Goal: Communication & Community: Answer question/provide support

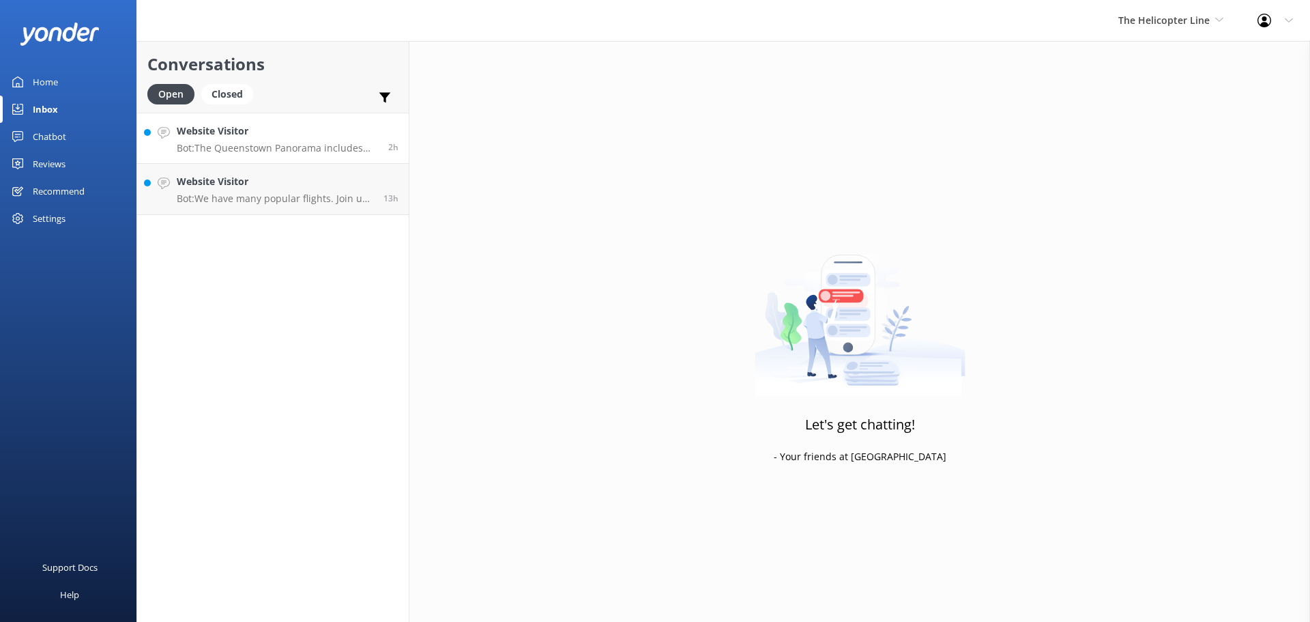
click at [311, 127] on h4 "Website Visitor" at bounding box center [277, 131] width 201 height 15
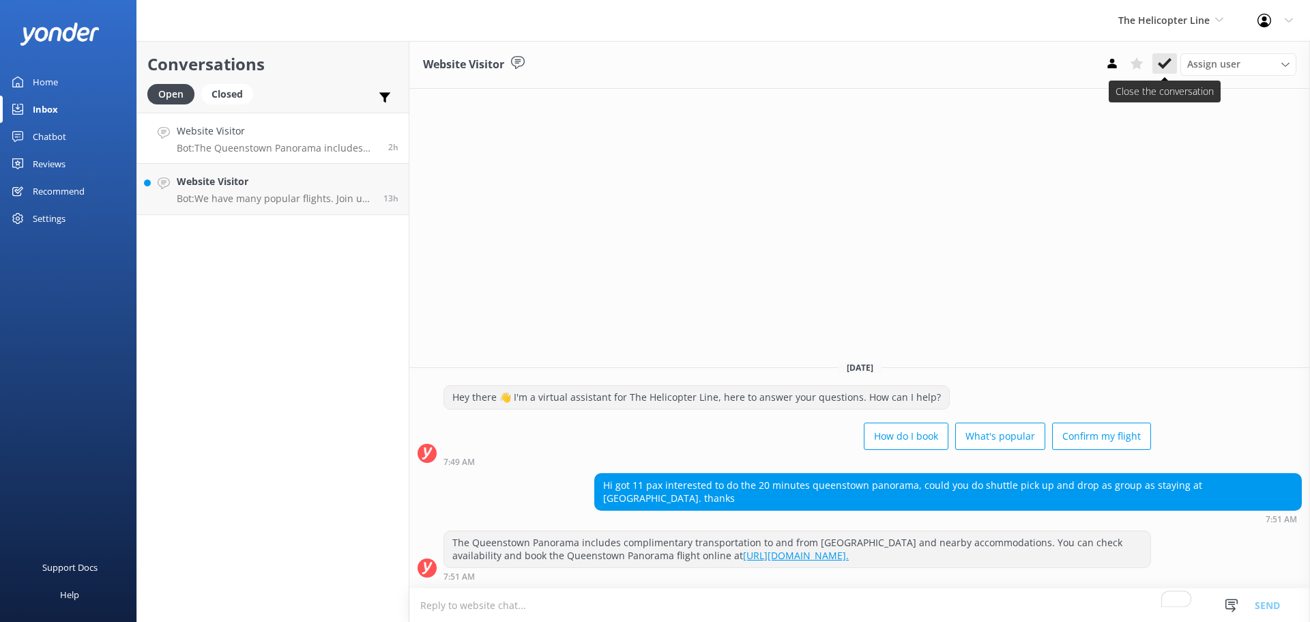
click at [1157, 64] on button at bounding box center [1165, 63] width 25 height 20
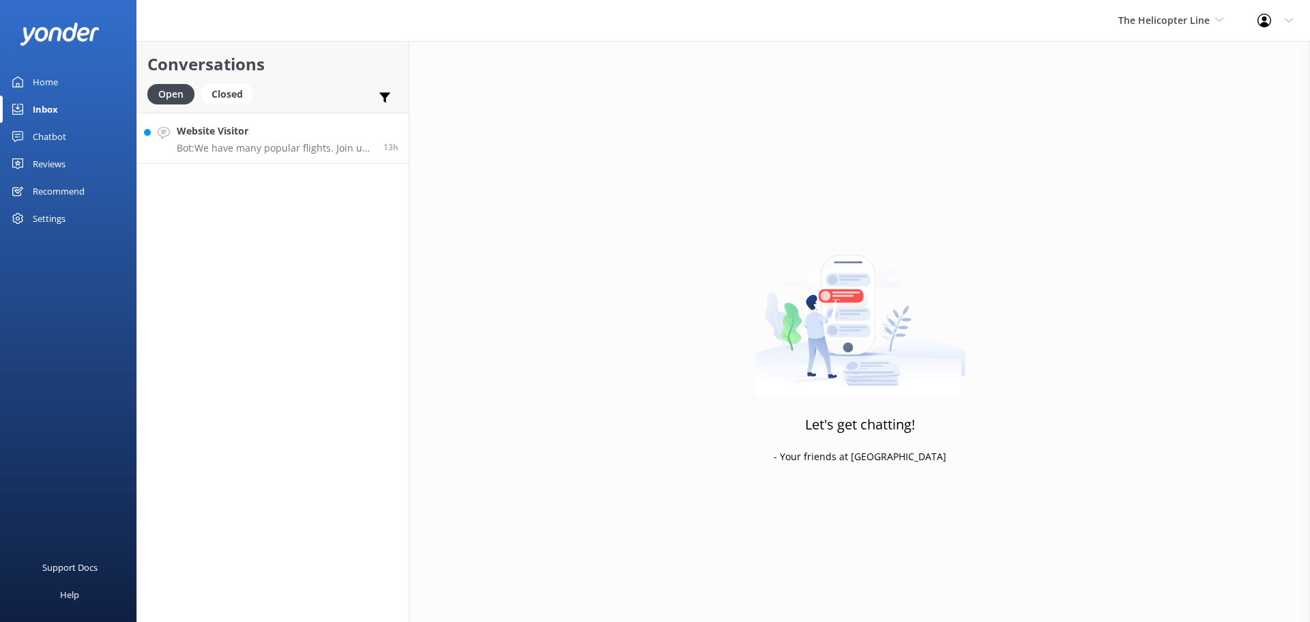
click at [237, 127] on h4 "Website Visitor" at bounding box center [275, 131] width 197 height 15
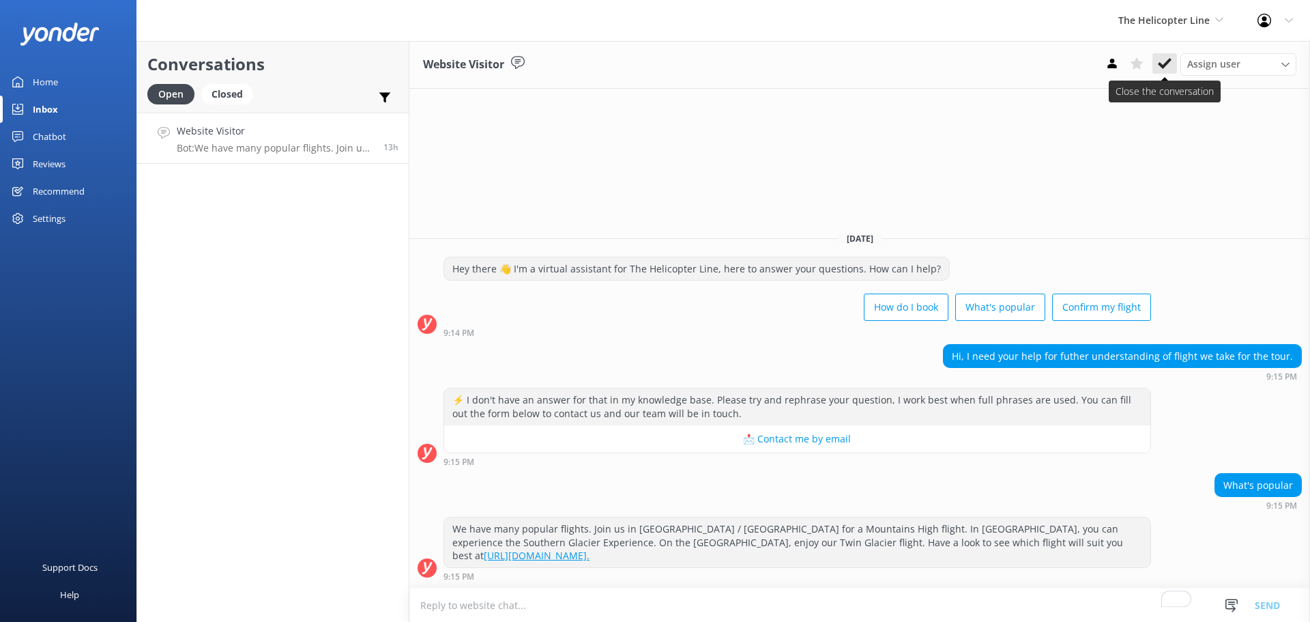
click at [1160, 69] on icon at bounding box center [1165, 64] width 14 height 14
click at [1163, 19] on span "The Helicopter Line" at bounding box center [1163, 20] width 91 height 13
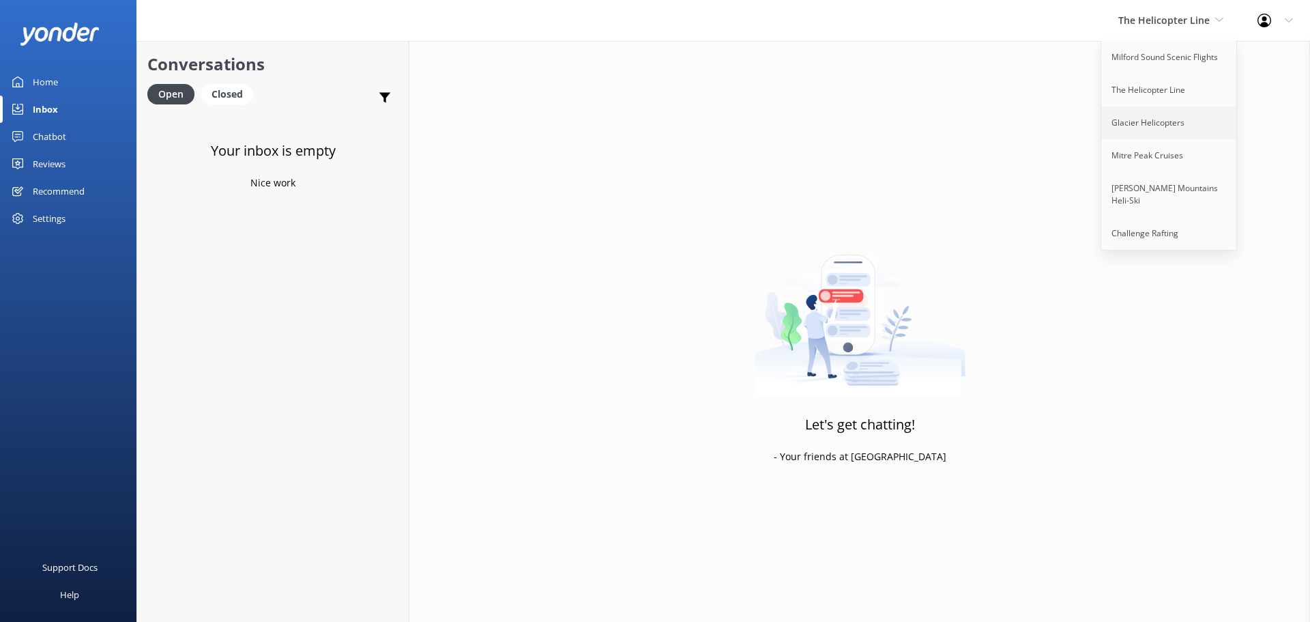
click at [1204, 119] on link "Glacier Helicopters" at bounding box center [1169, 122] width 136 height 33
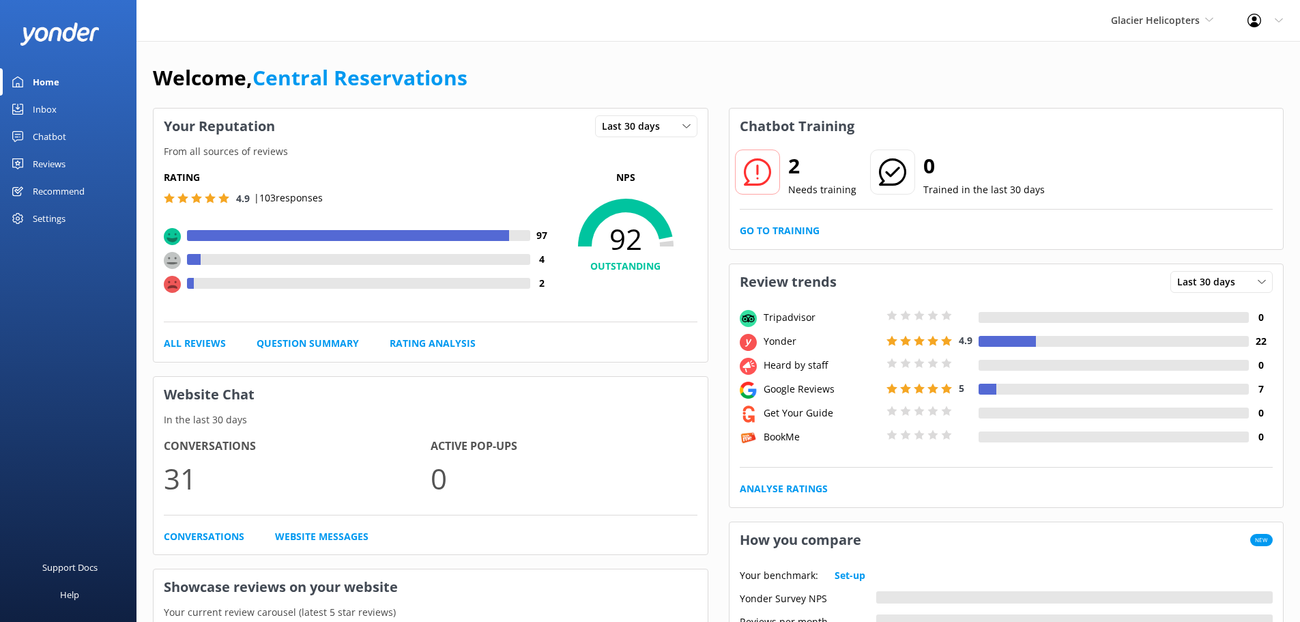
click at [48, 105] on div "Inbox" at bounding box center [45, 109] width 24 height 27
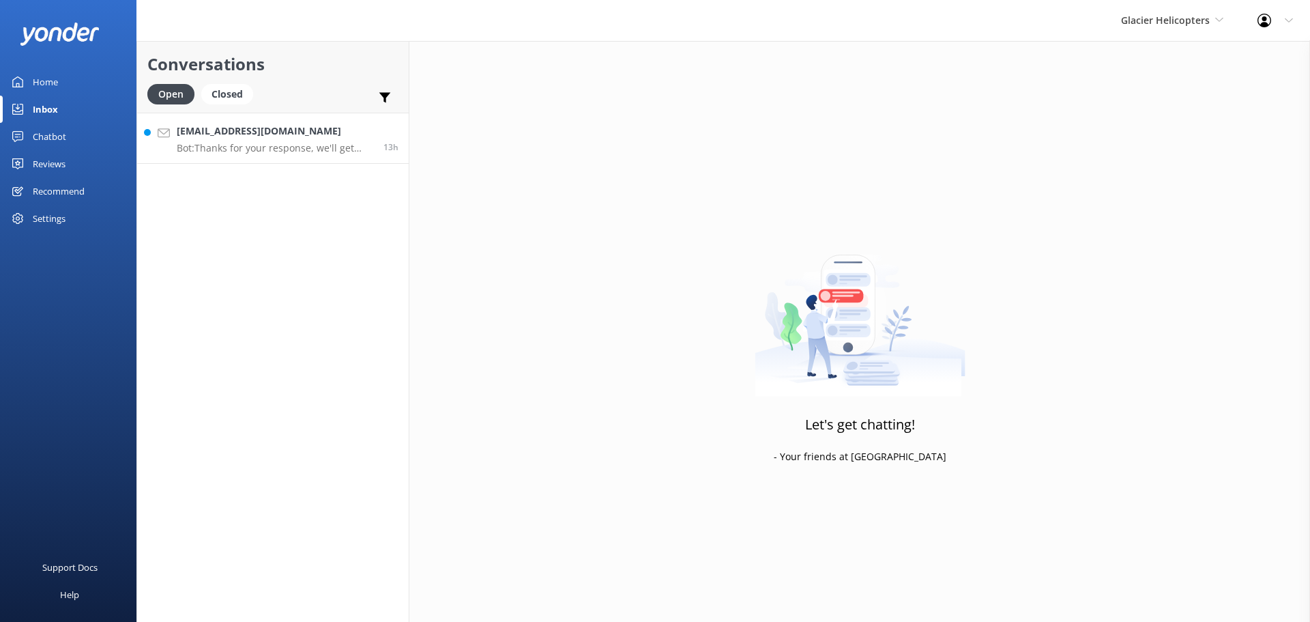
click at [306, 136] on h4 "[EMAIL_ADDRESS][DOMAIN_NAME]" at bounding box center [275, 131] width 197 height 15
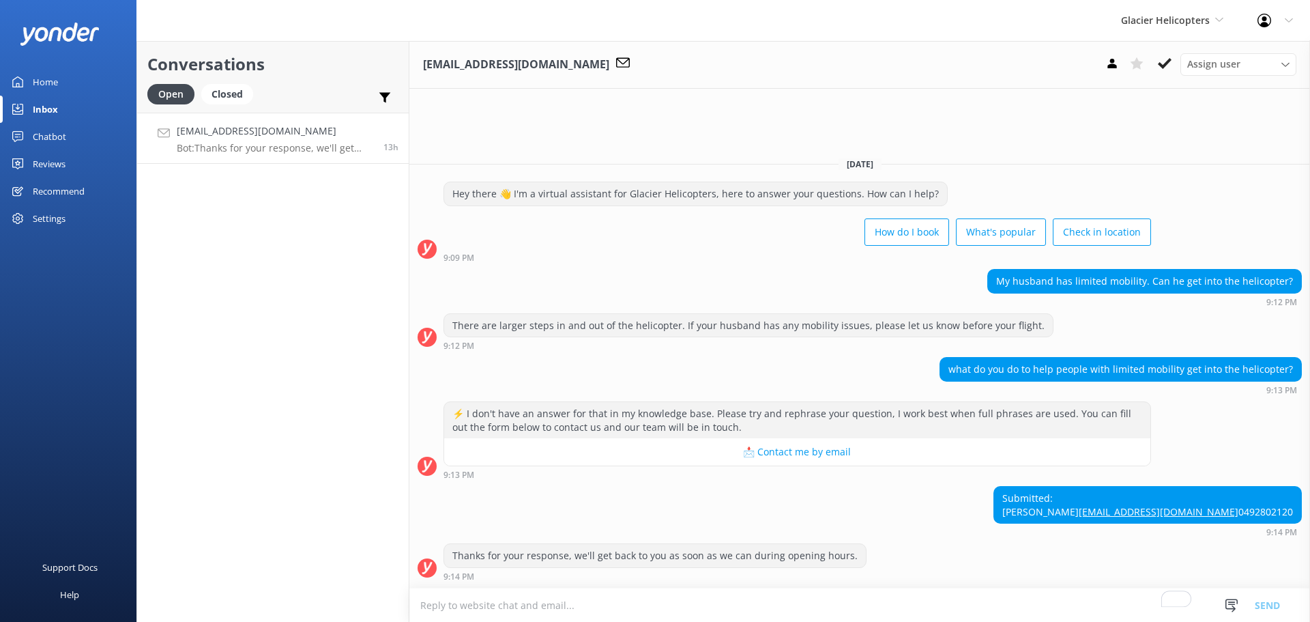
click at [725, 605] on textarea "To enrich screen reader interactions, please activate Accessibility in Grammarl…" at bounding box center [859, 604] width 901 height 33
click at [799, 603] on textarea "To enrich screen reader interactions, please activate Accessibility in Grammarl…" at bounding box center [859, 604] width 901 height 33
click at [898, 606] on textarea "To enrich screen reader interactions, please activate Accessibility in Grammarl…" at bounding box center [859, 604] width 901 height 33
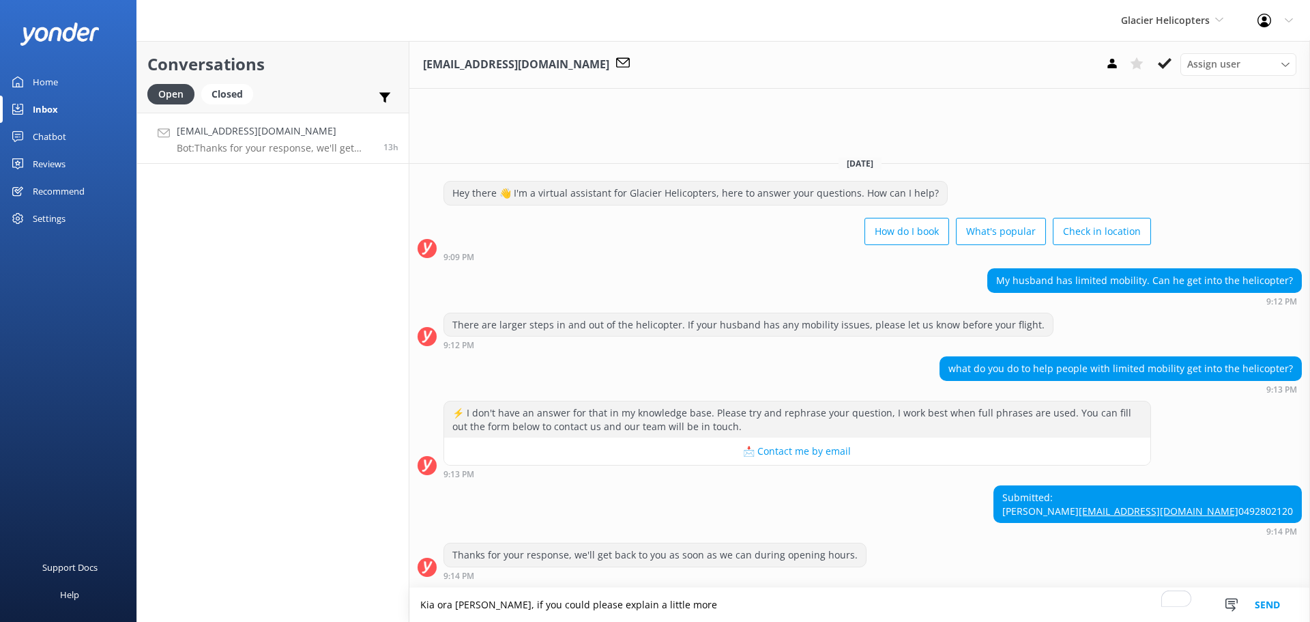
click at [665, 603] on textarea "Kia ora [PERSON_NAME], if you could please explain a little more" at bounding box center [859, 605] width 901 height 34
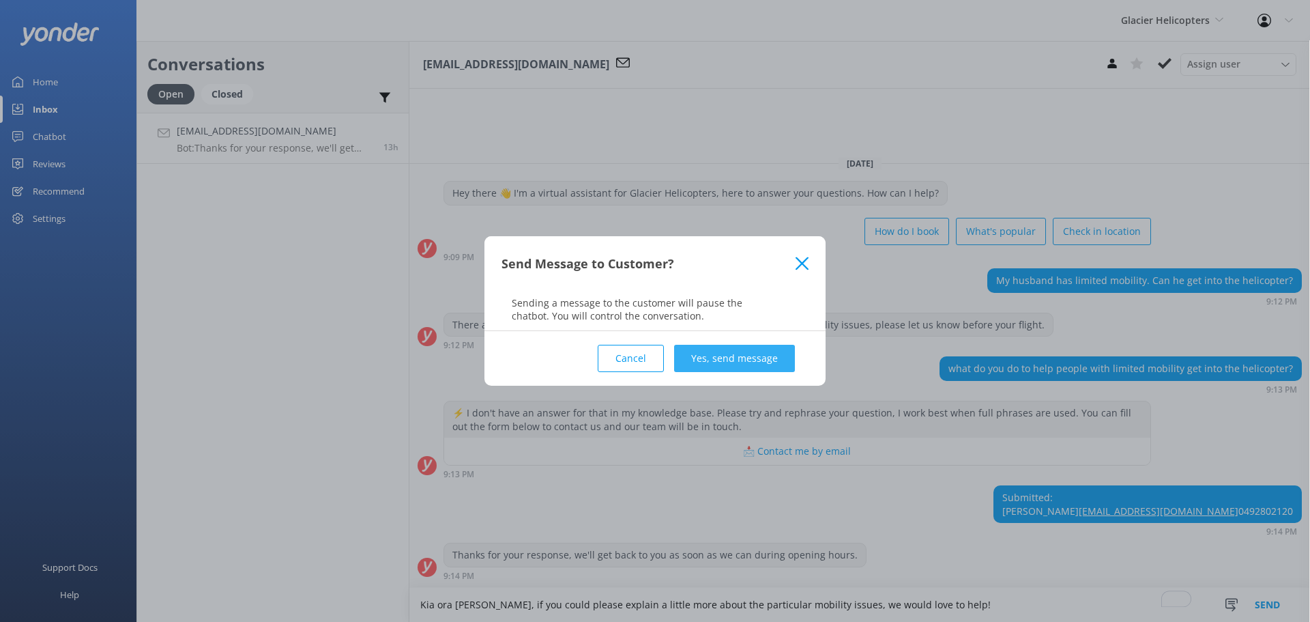
type textarea "Kia ora [PERSON_NAME], if you could please explain a little more about the part…"
click at [738, 362] on button "Yes, send message" at bounding box center [734, 358] width 121 height 27
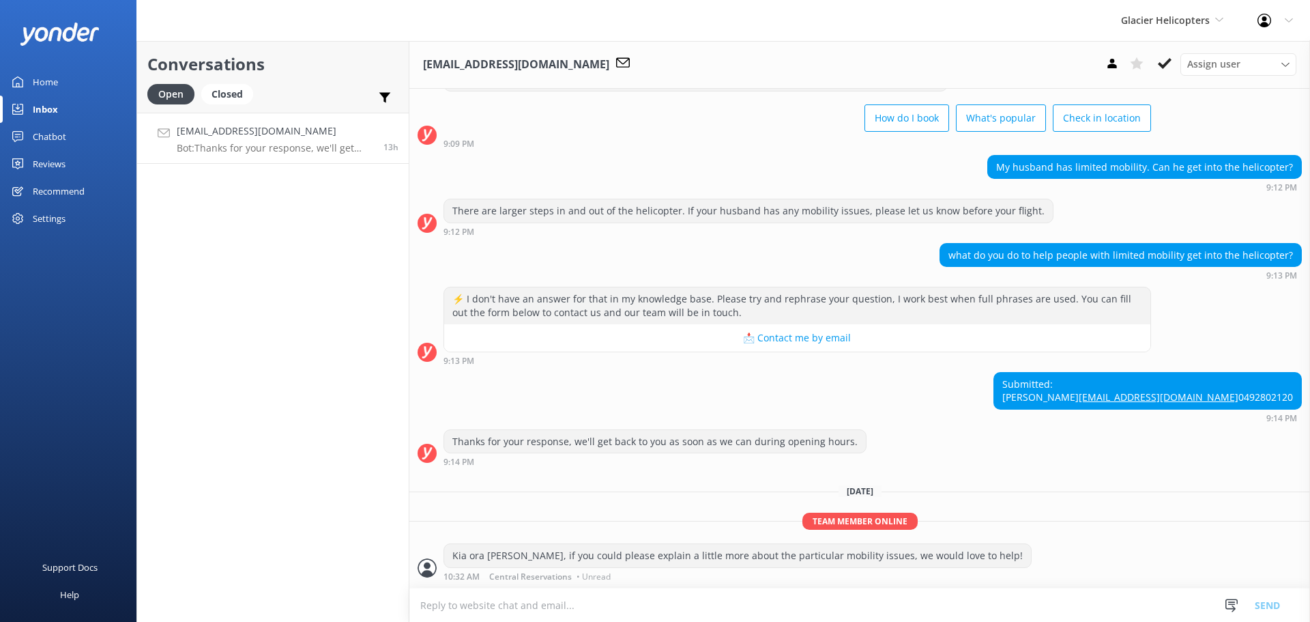
scroll to position [113, 0]
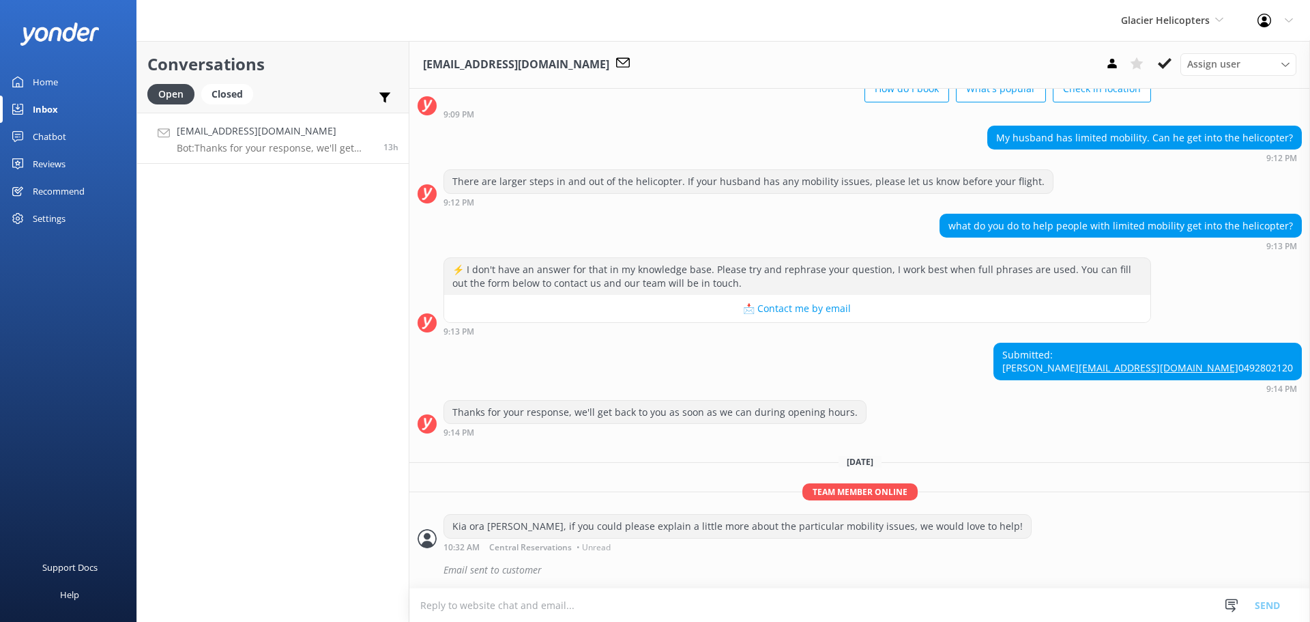
click at [1176, 11] on div "Glacier Helicopters Milford Sound Scenic Flights The Helicopter Line Glacier He…" at bounding box center [1172, 20] width 136 height 41
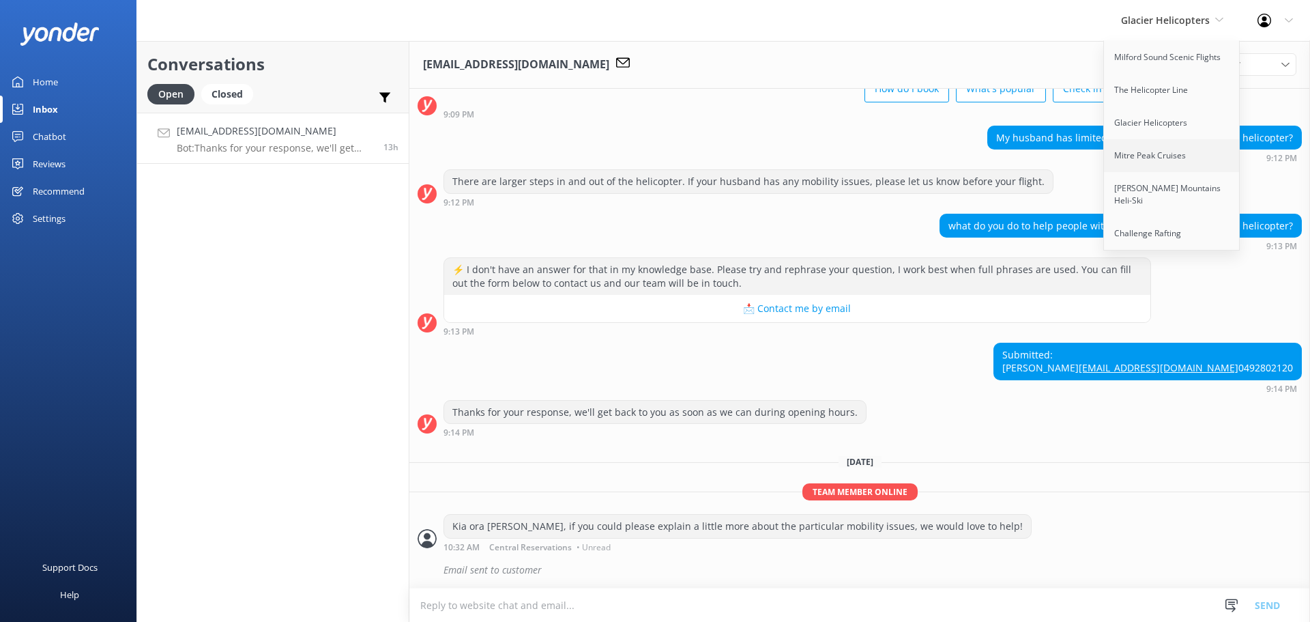
click at [1156, 149] on link "Mitre Peak Cruises" at bounding box center [1172, 155] width 136 height 33
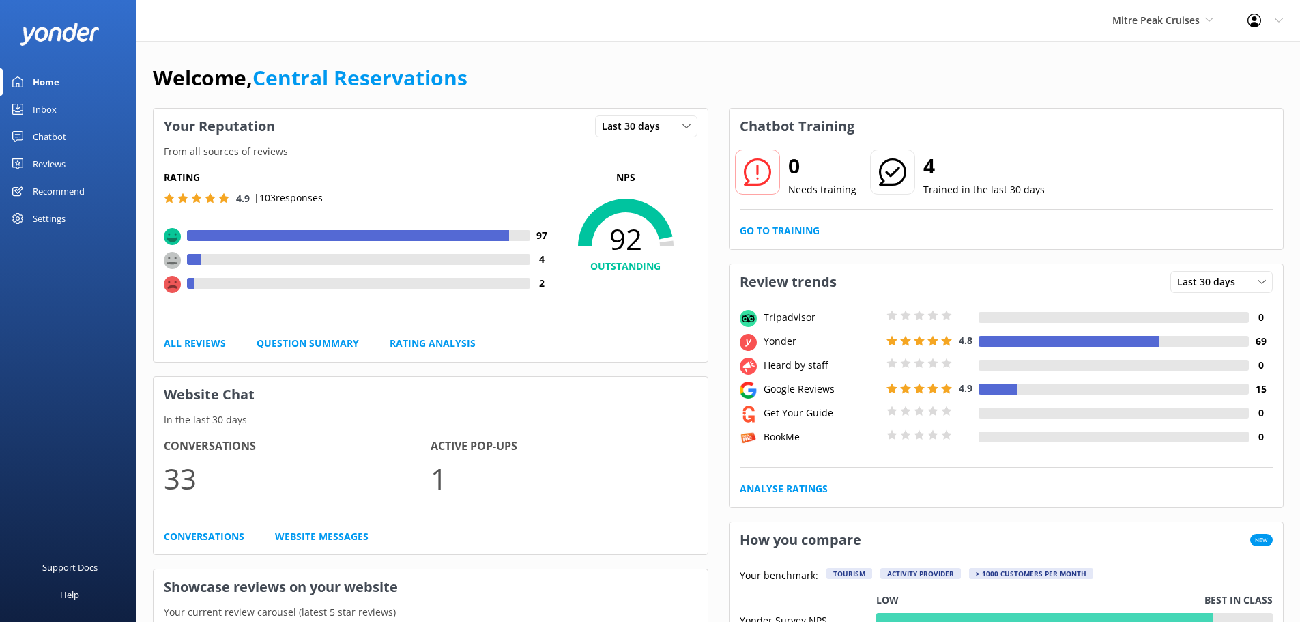
click at [68, 109] on link "Inbox" at bounding box center [68, 109] width 136 height 27
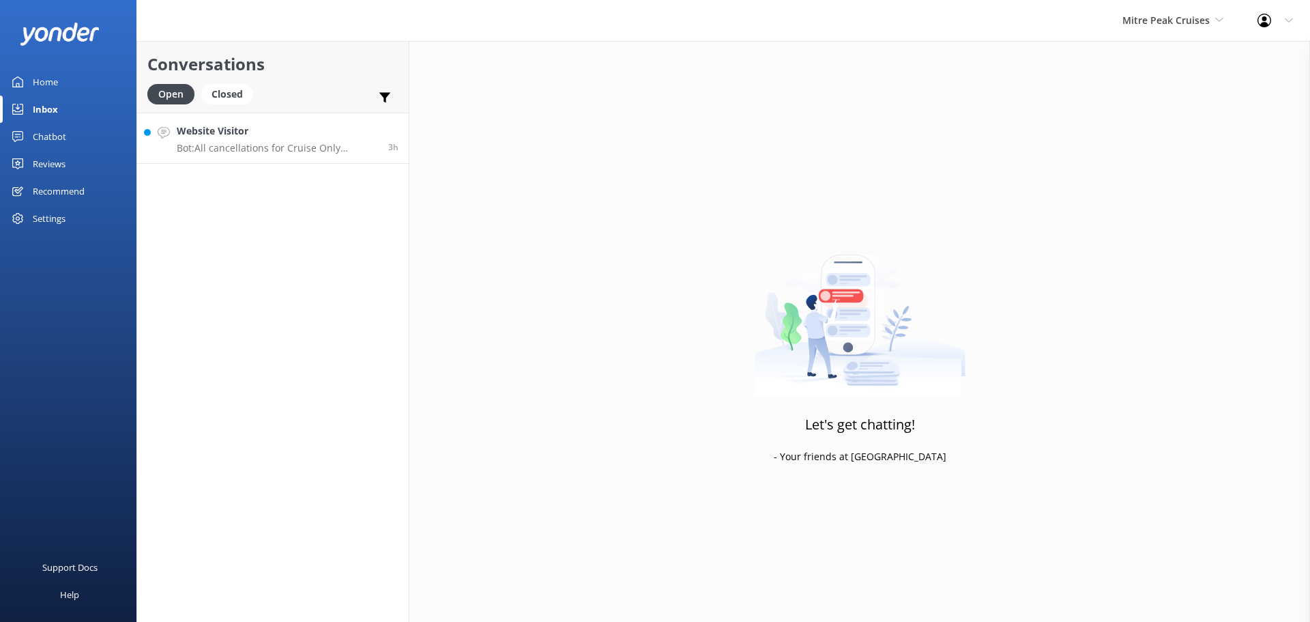
click at [306, 125] on h4 "Website Visitor" at bounding box center [277, 131] width 201 height 15
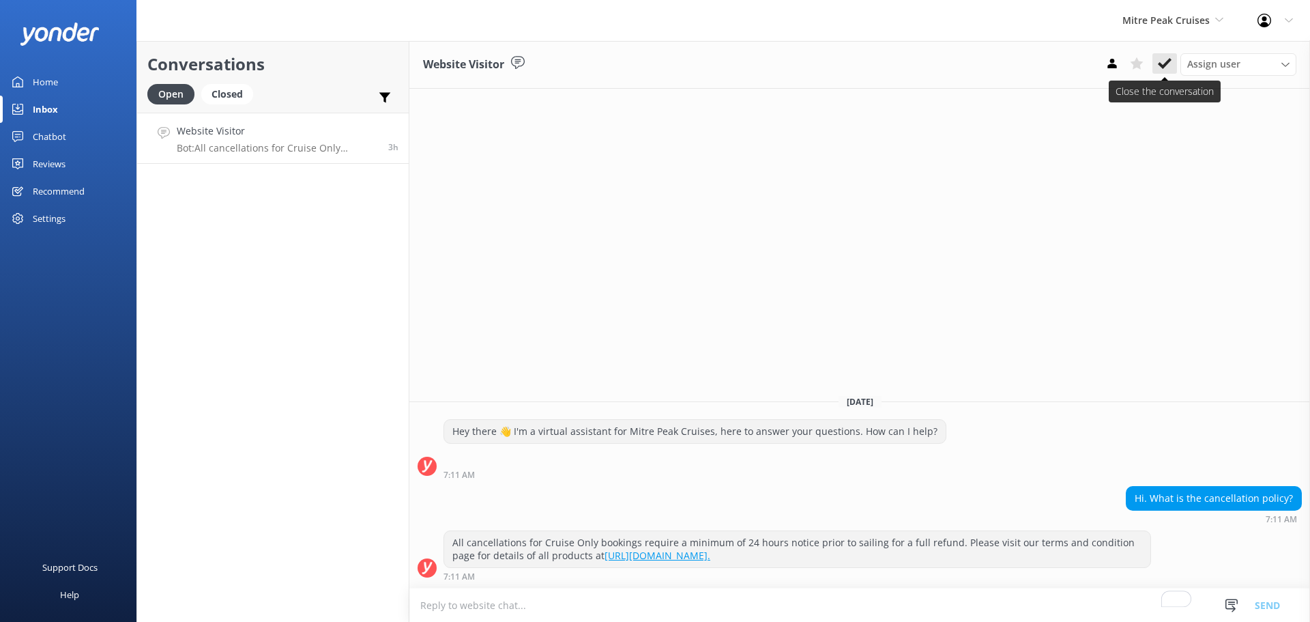
click at [1161, 62] on icon at bounding box center [1165, 64] width 14 height 14
click at [1181, 29] on div "Mitre Peak Cruises Milford Sound Scenic Flights The Helicopter Line Glacier Hel…" at bounding box center [1172, 20] width 135 height 41
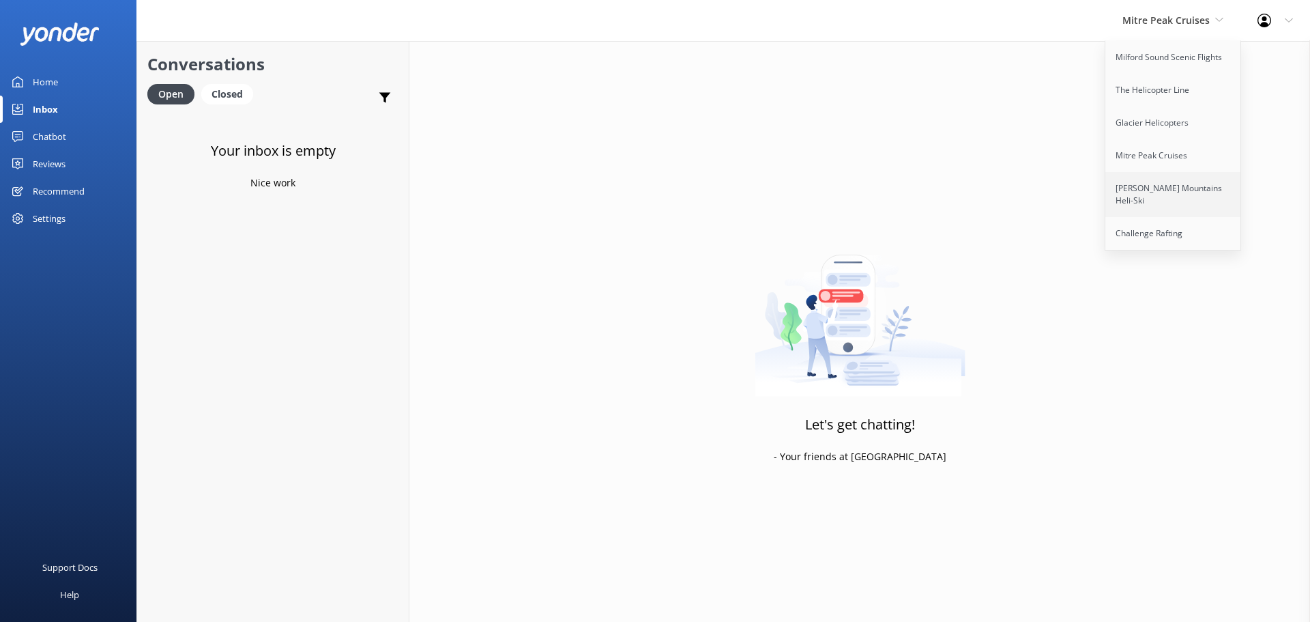
click at [1183, 175] on link "[PERSON_NAME] Mountains Heli-Ski" at bounding box center [1173, 194] width 136 height 45
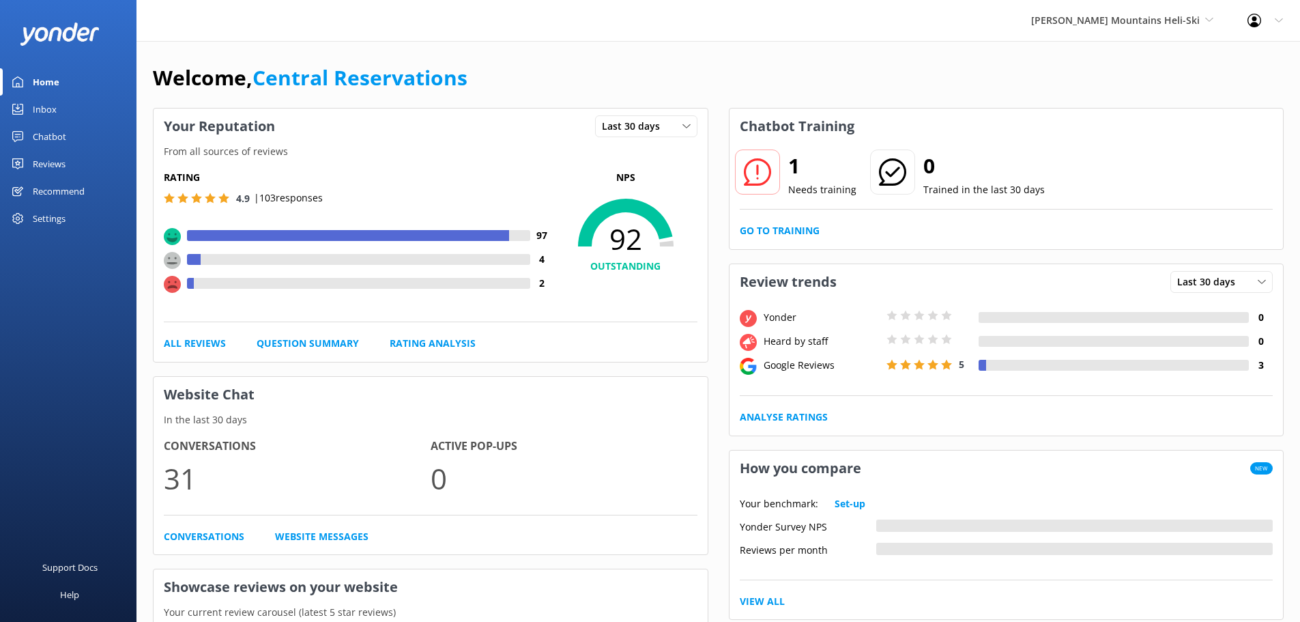
click at [76, 107] on link "Inbox" at bounding box center [68, 109] width 136 height 27
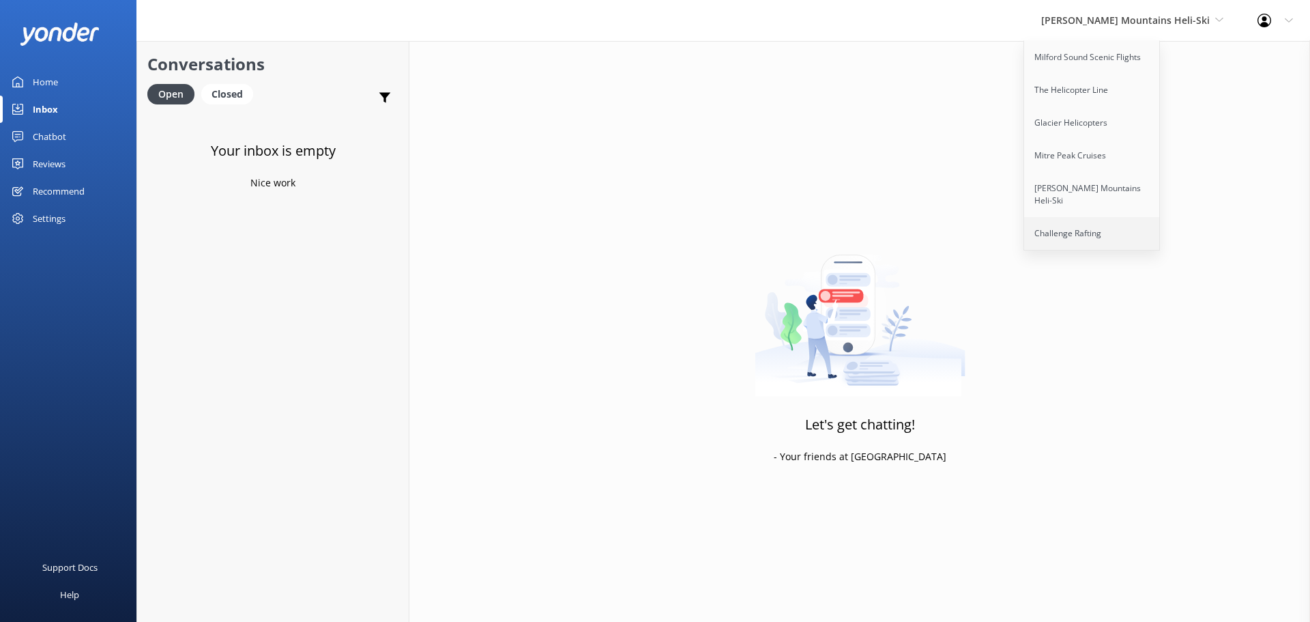
click at [1157, 217] on link "Challenge Rafting" at bounding box center [1092, 233] width 136 height 33
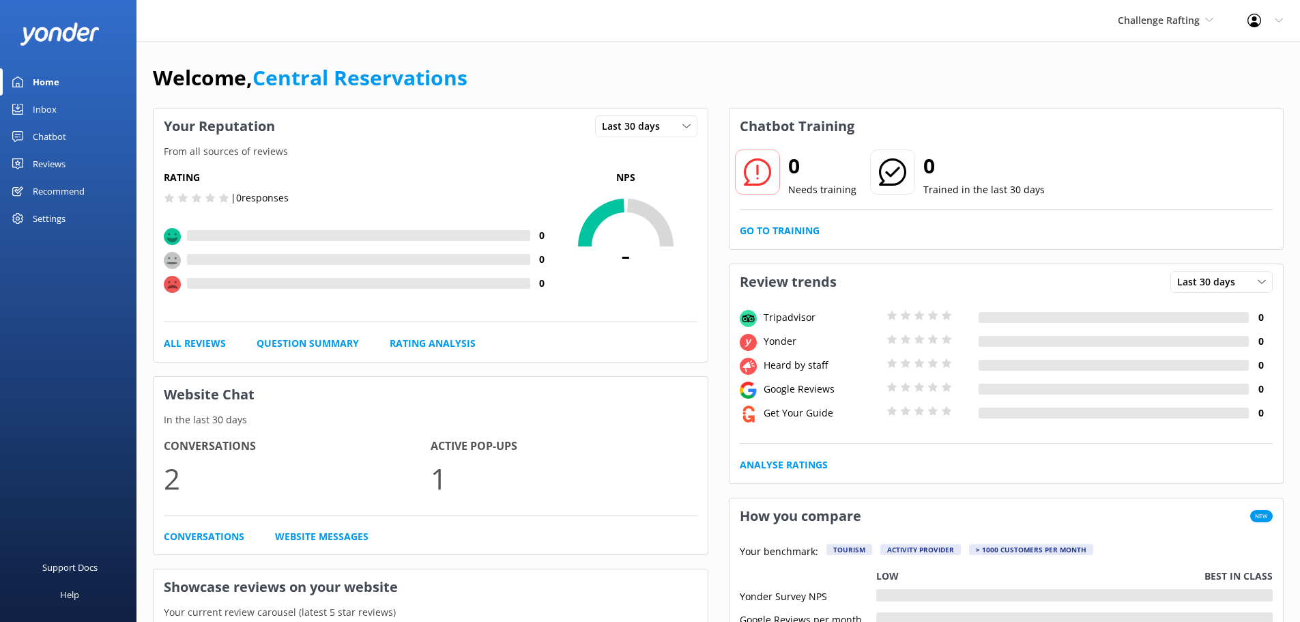
click at [47, 110] on div "Inbox" at bounding box center [45, 109] width 24 height 27
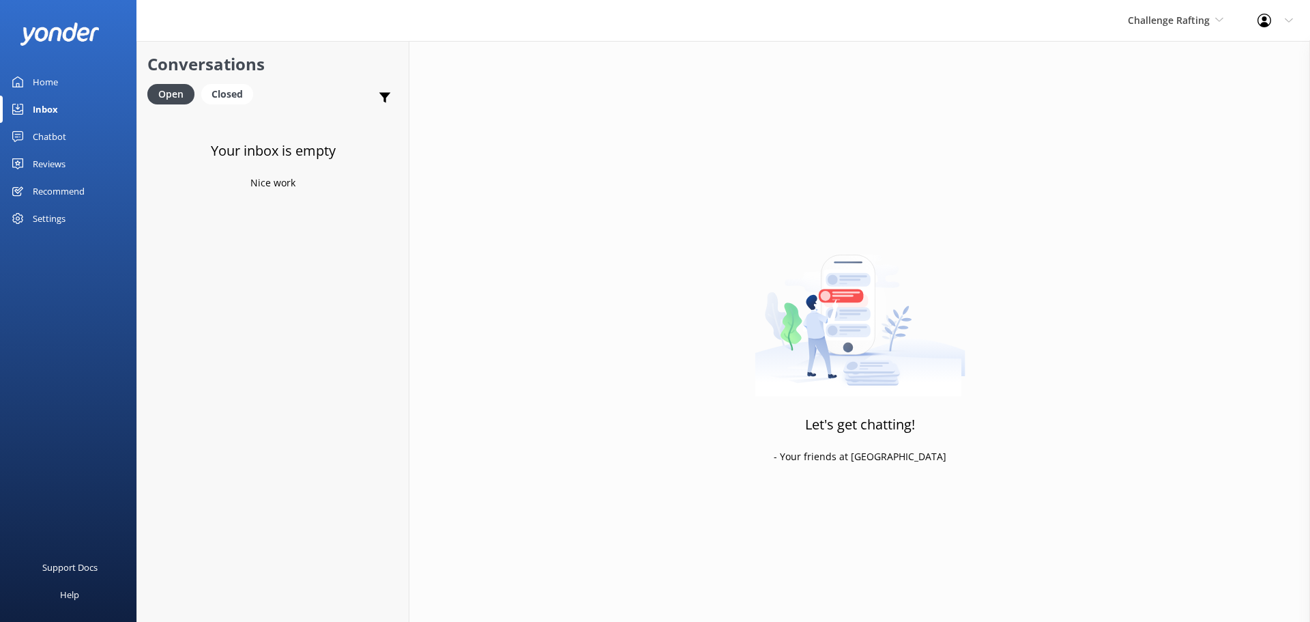
click at [48, 111] on div "Inbox" at bounding box center [45, 109] width 25 height 27
click at [1212, 22] on span "Challenge Rafting" at bounding box center [1176, 20] width 96 height 15
click at [1155, 62] on link "Milford Sound Scenic Flights" at bounding box center [1179, 57] width 136 height 33
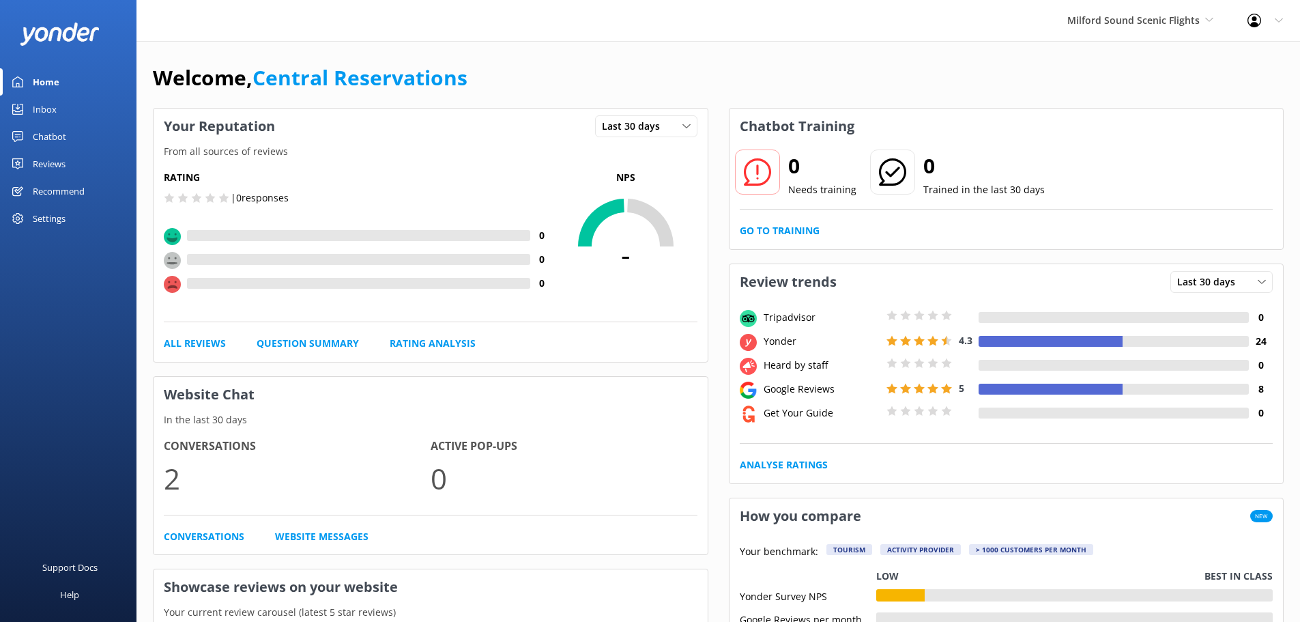
click at [55, 82] on div "Home" at bounding box center [46, 81] width 27 height 27
